Goal: Check status: Check status

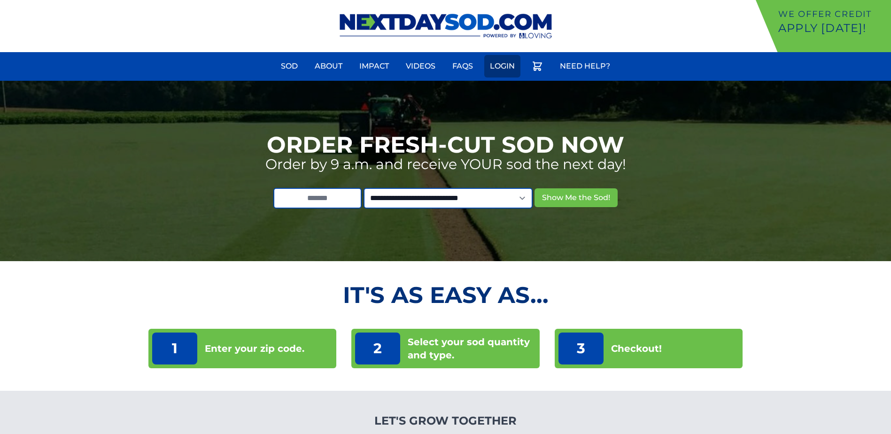
click at [505, 71] on link "Login" at bounding box center [502, 66] width 36 height 23
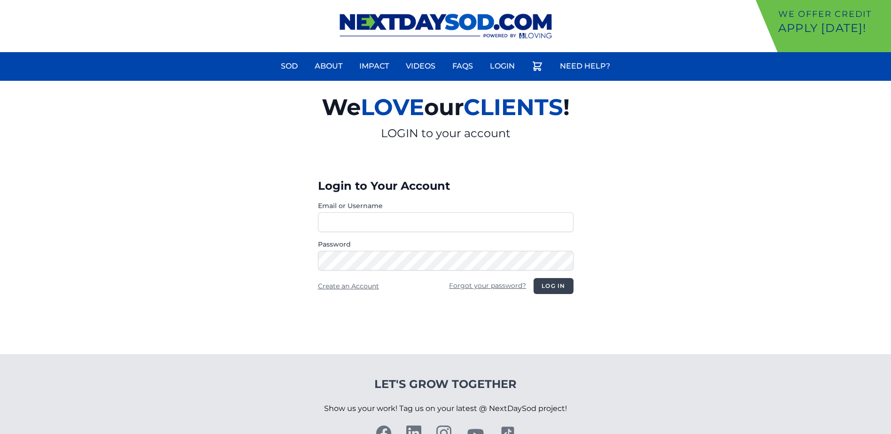
type input "********"
click at [569, 290] on button "Log in" at bounding box center [553, 286] width 39 height 16
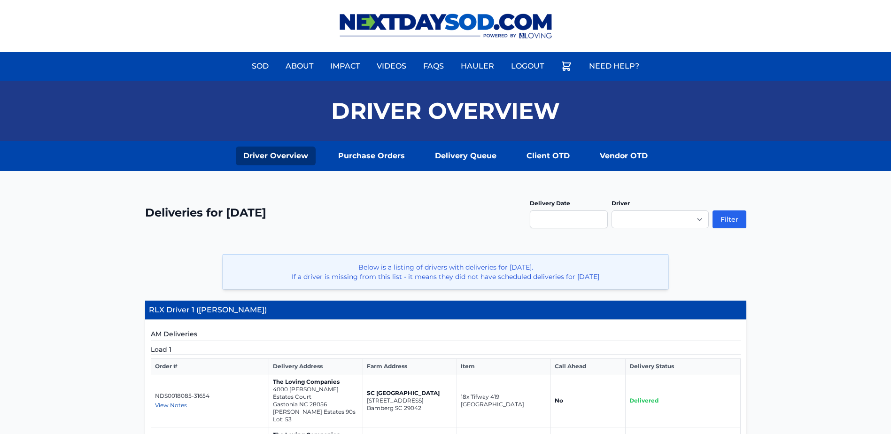
click at [485, 163] on link "Delivery Queue" at bounding box center [466, 156] width 77 height 19
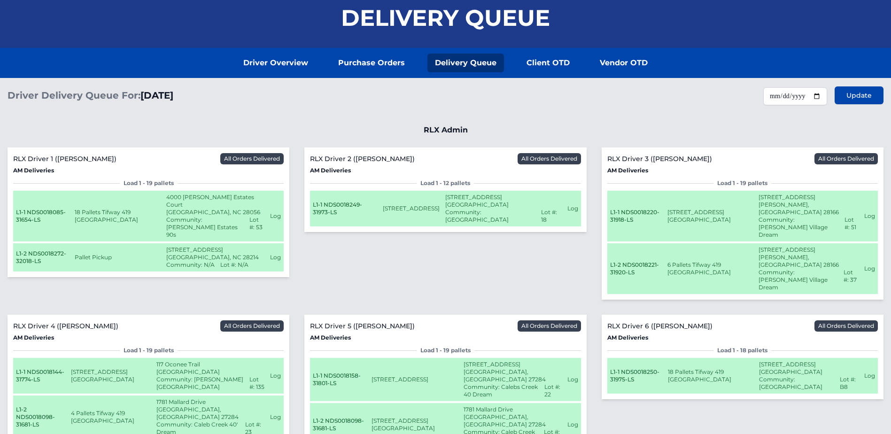
scroll to position [162, 0]
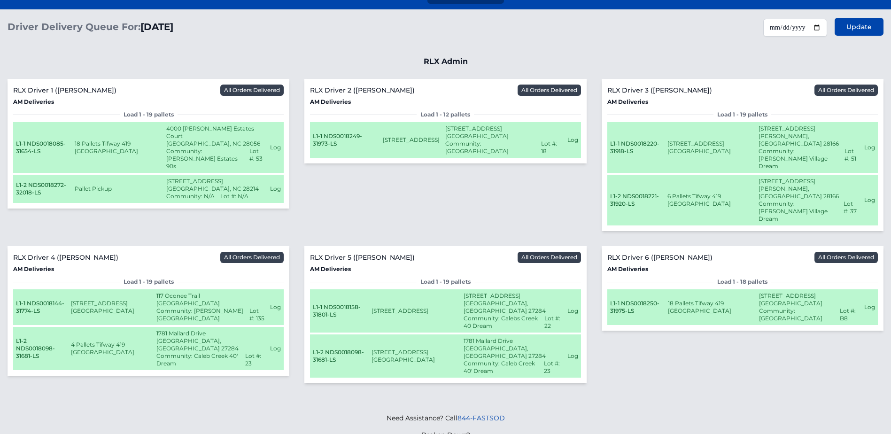
click at [276, 144] on button "Log" at bounding box center [275, 148] width 11 height 8
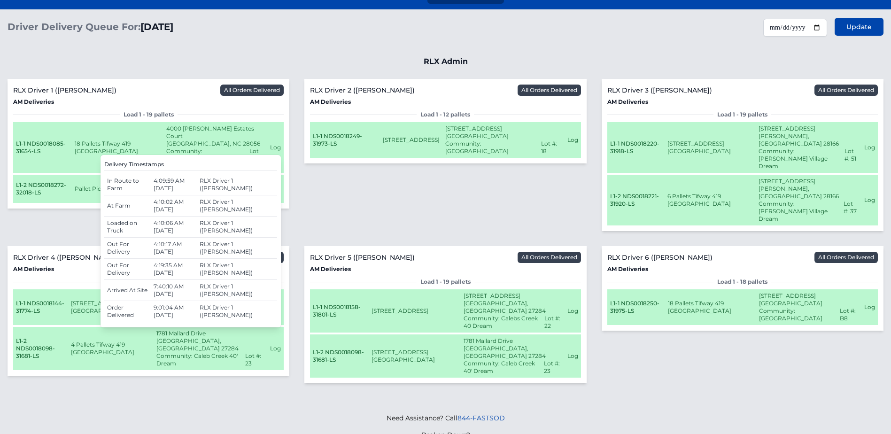
click at [276, 144] on button "Log" at bounding box center [275, 148] width 11 height 8
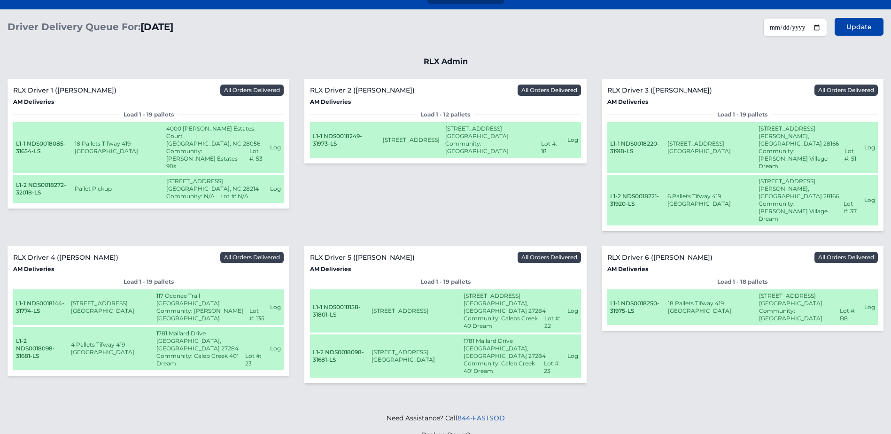
click at [277, 304] on button "Log" at bounding box center [275, 308] width 11 height 8
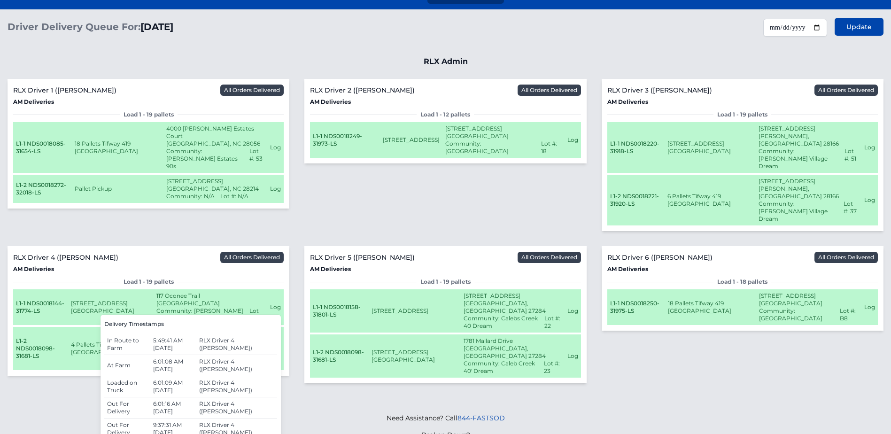
scroll to position [181, 0]
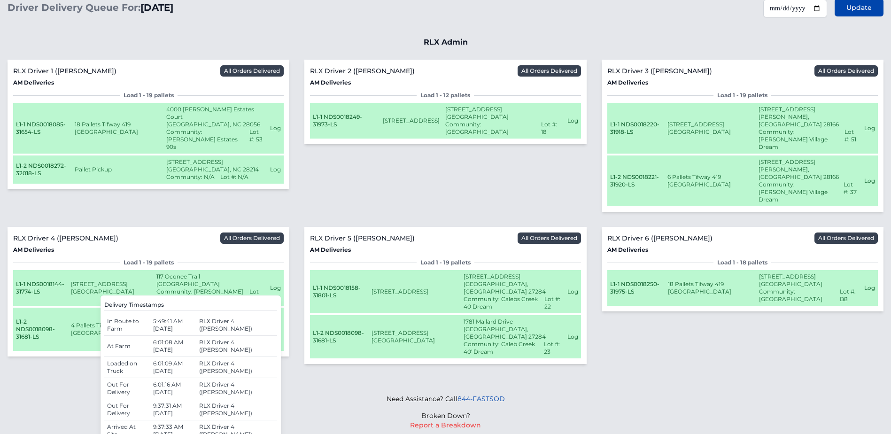
click at [573, 288] on button "Log" at bounding box center [573, 292] width 11 height 8
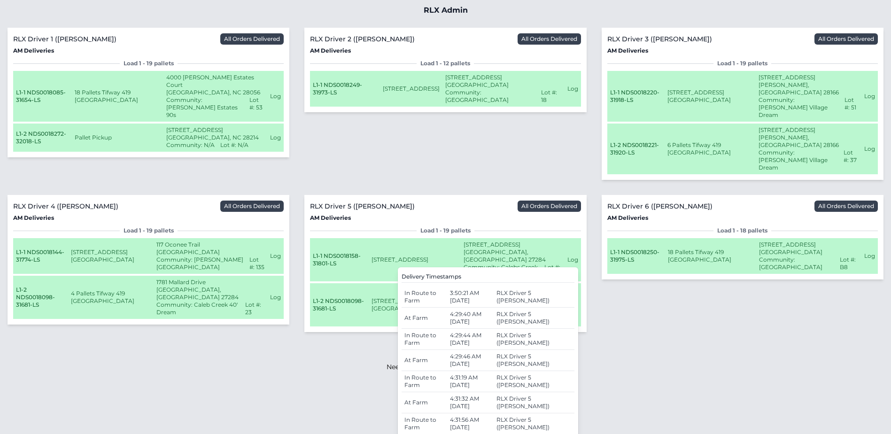
click at [577, 83] on td "Log Delivery Timestamps In Route to Farm 3:29:24 AM August 13, 2025" at bounding box center [573, 89] width 16 height 36
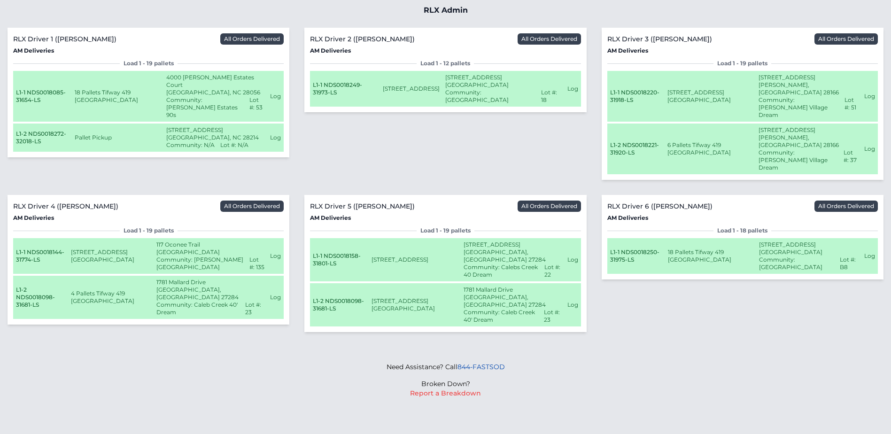
scroll to position [162, 0]
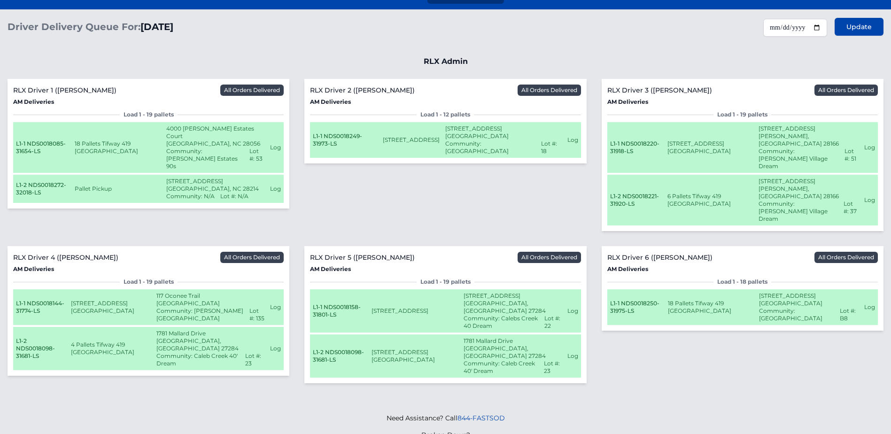
click at [576, 92] on span "All Orders Delivered" at bounding box center [549, 90] width 63 height 11
click at [573, 143] on button "Log" at bounding box center [573, 140] width 11 height 8
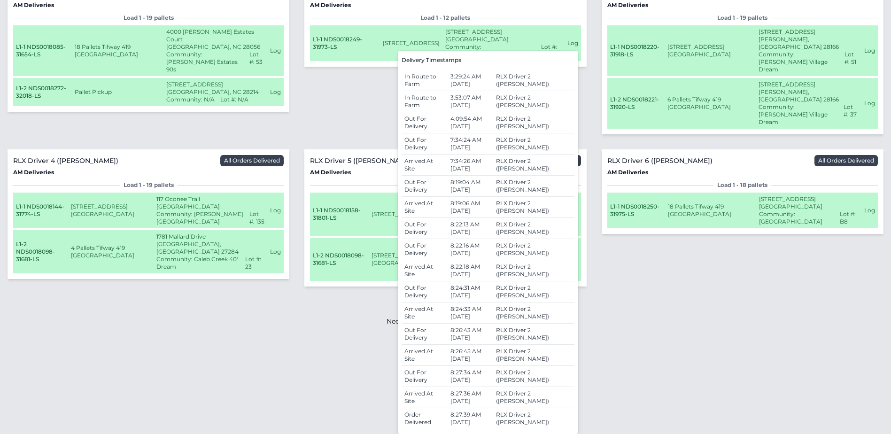
scroll to position [259, 0]
click at [870, 206] on button "Log" at bounding box center [870, 210] width 11 height 8
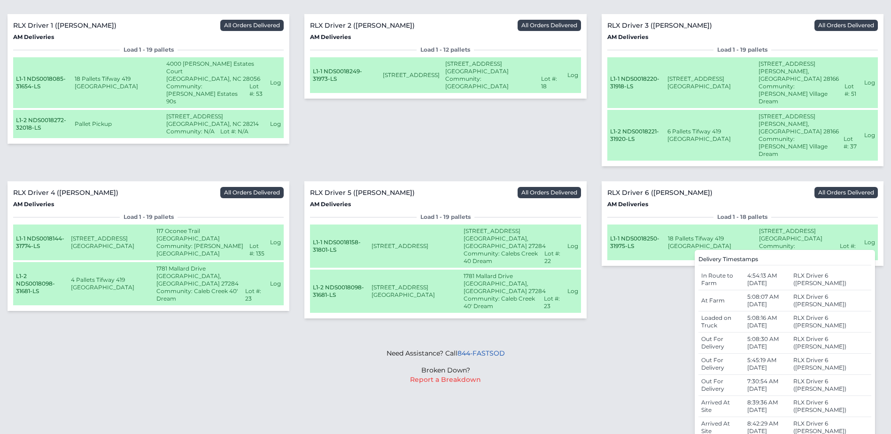
scroll to position [227, 0]
click at [872, 78] on button "Log" at bounding box center [870, 82] width 11 height 8
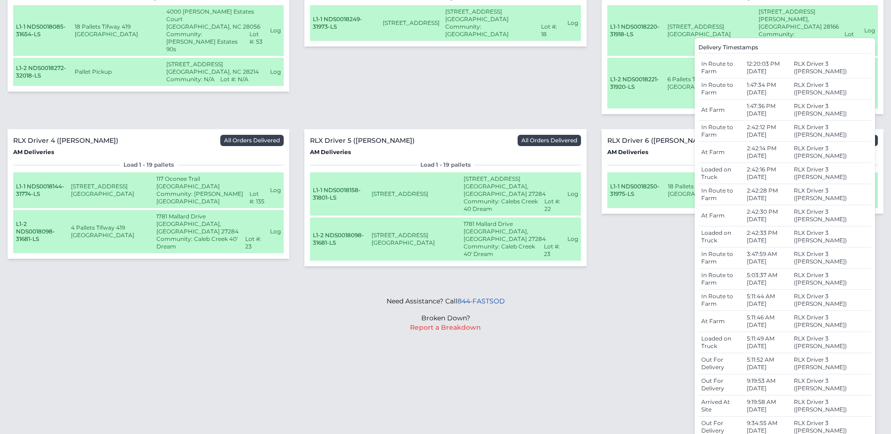
scroll to position [365, 0]
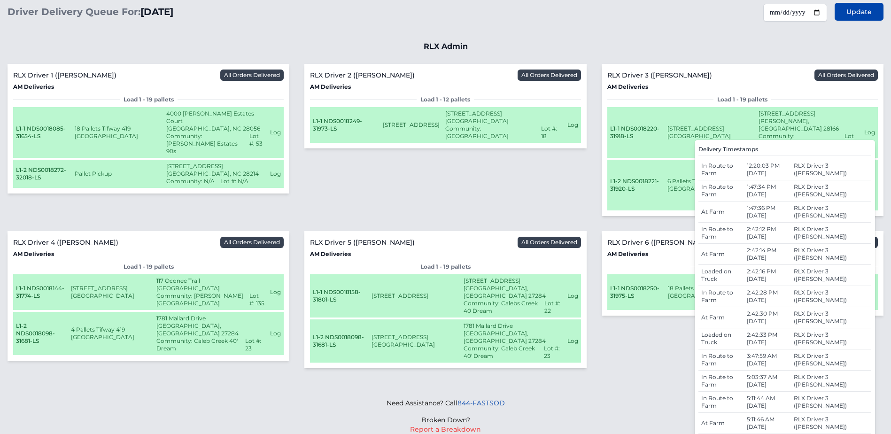
click at [862, 101] on div "Load 1 - 19 pallets" at bounding box center [743, 100] width 271 height 8
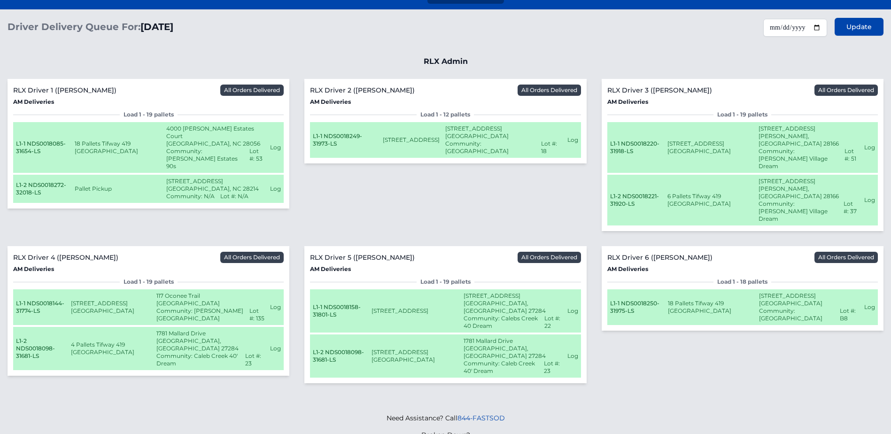
click at [872, 196] on button "Log" at bounding box center [870, 200] width 11 height 8
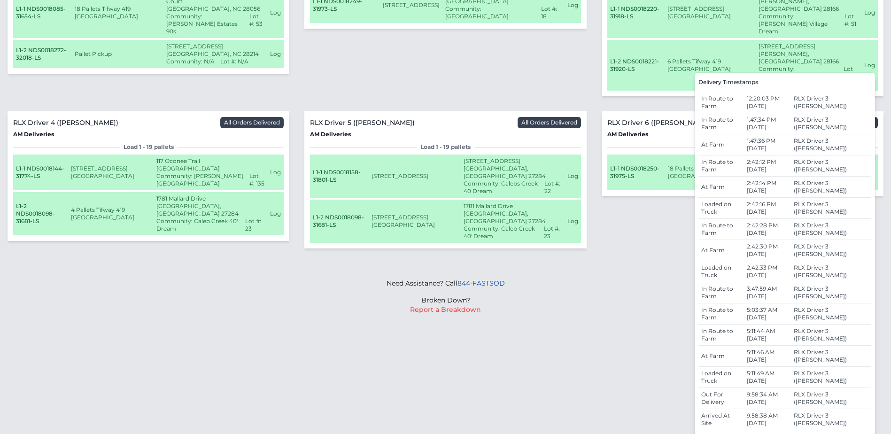
scroll to position [62, 0]
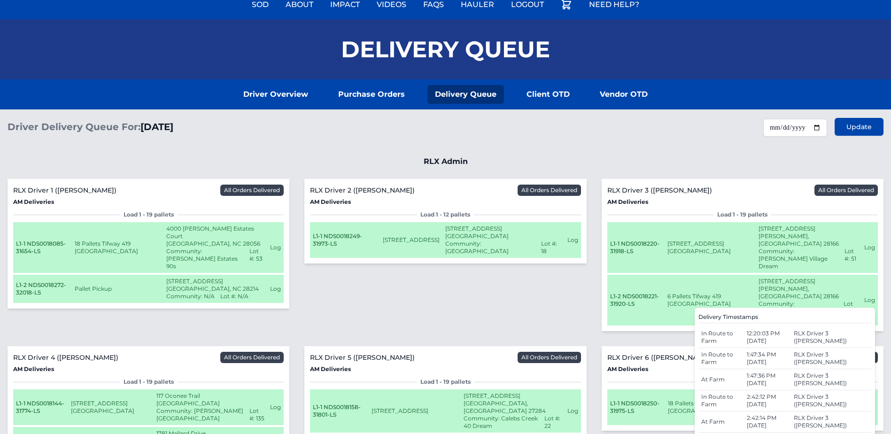
click at [251, 254] on span "Lot #: 53" at bounding box center [258, 259] width 16 height 23
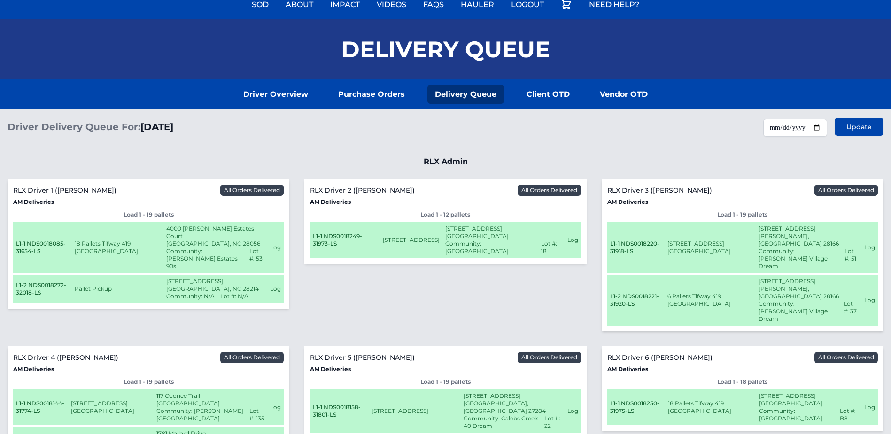
click at [276, 244] on button "Log" at bounding box center [275, 248] width 11 height 8
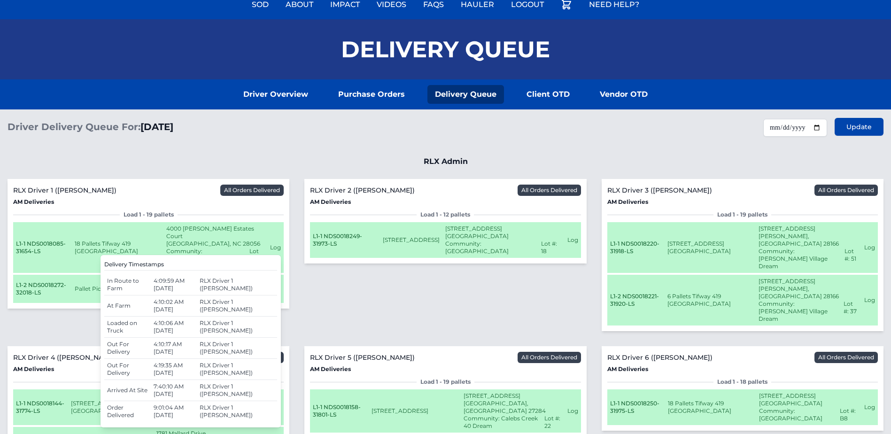
scroll to position [156, 0]
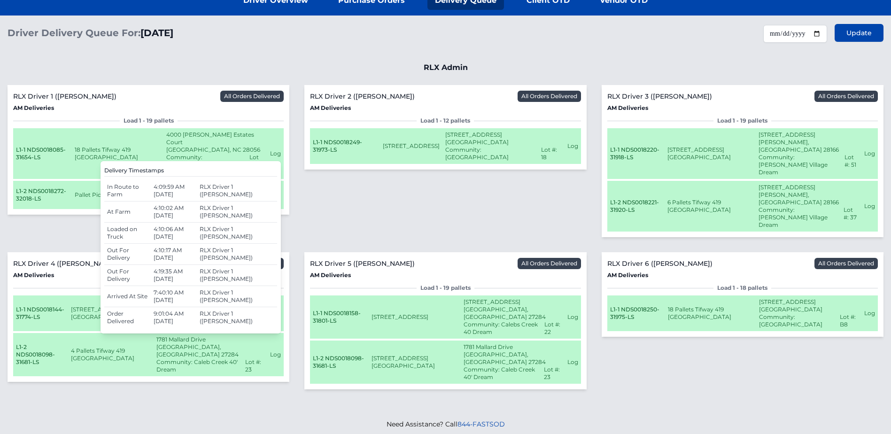
click at [522, 61] on div "**********" at bounding box center [445, 207] width 891 height 382
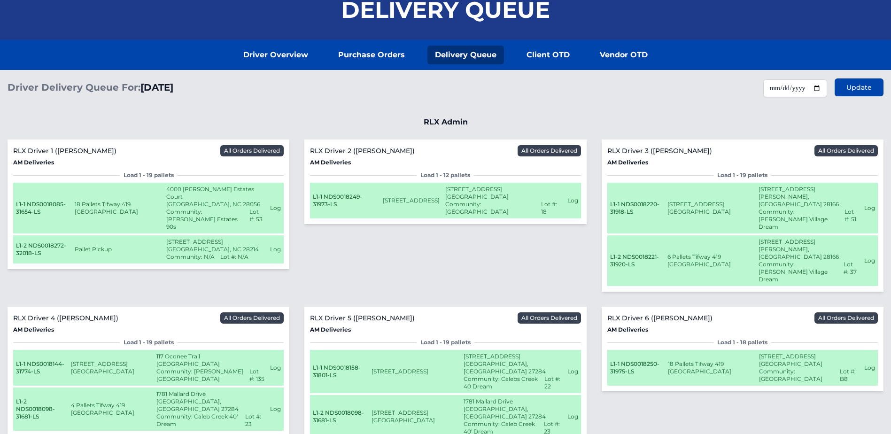
scroll to position [15, 0]
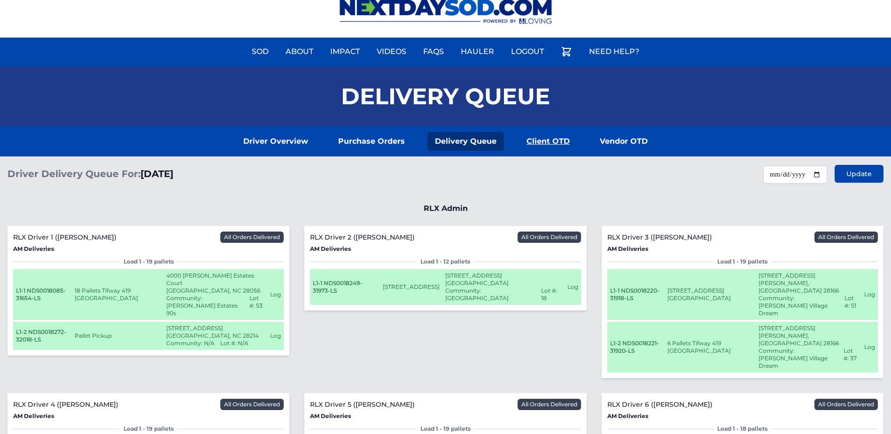
click at [535, 142] on link "Client OTD" at bounding box center [548, 141] width 58 height 19
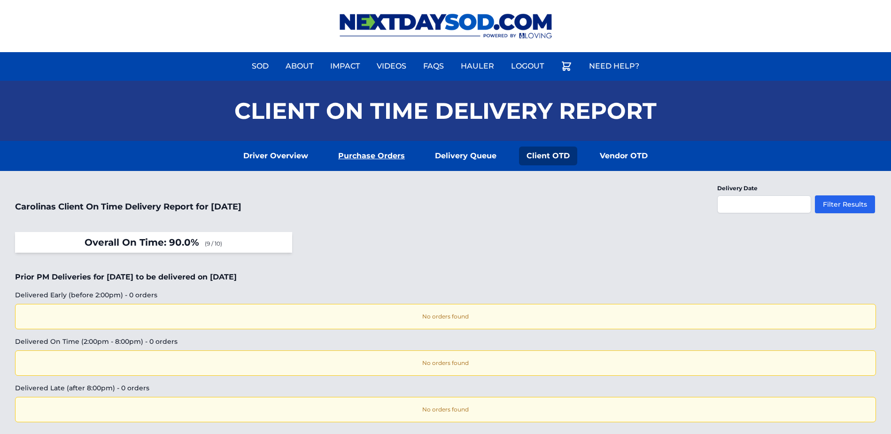
click at [369, 156] on link "Purchase Orders" at bounding box center [372, 156] width 82 height 19
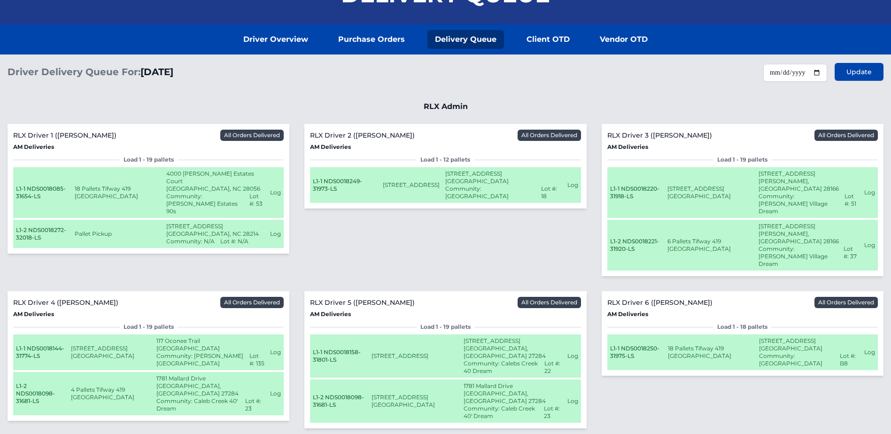
scroll to position [162, 0]
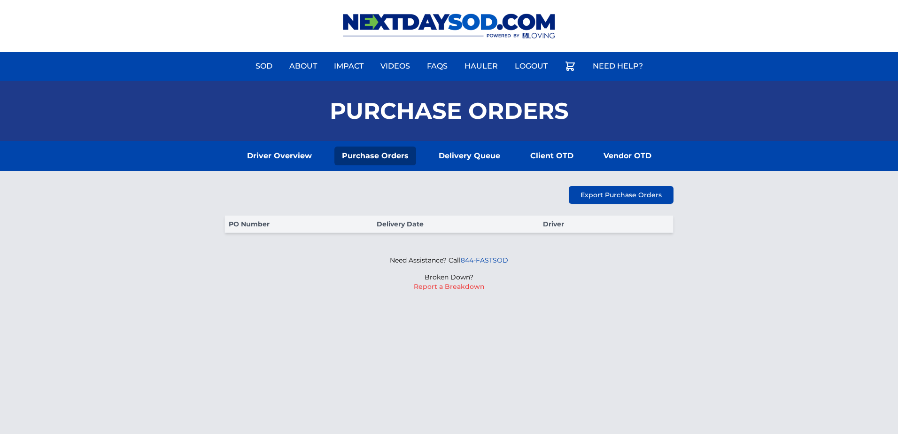
click at [484, 160] on link "Delivery Queue" at bounding box center [469, 156] width 77 height 19
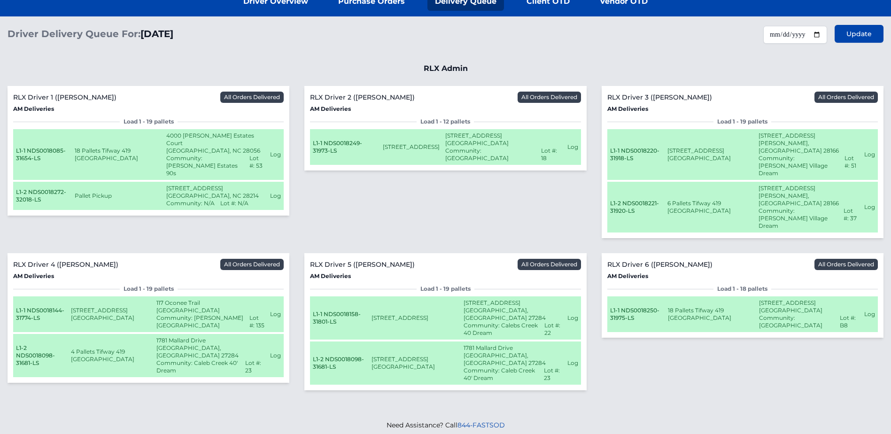
scroll to position [162, 0]
